Goal: Use online tool/utility: Utilize a website feature to perform a specific function

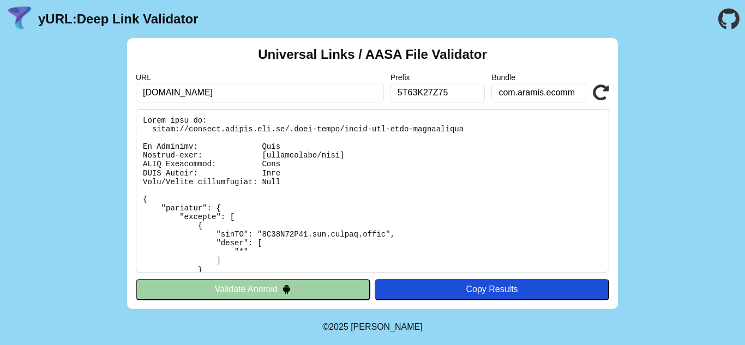
click at [278, 290] on button "Validate Android" at bounding box center [253, 289] width 235 height 21
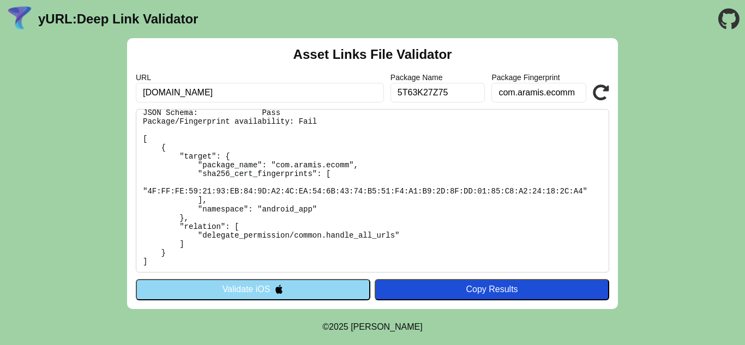
scroll to position [61, 0]
click at [299, 287] on button "Validate iOS" at bounding box center [253, 289] width 235 height 21
